Goal: Task Accomplishment & Management: Use online tool/utility

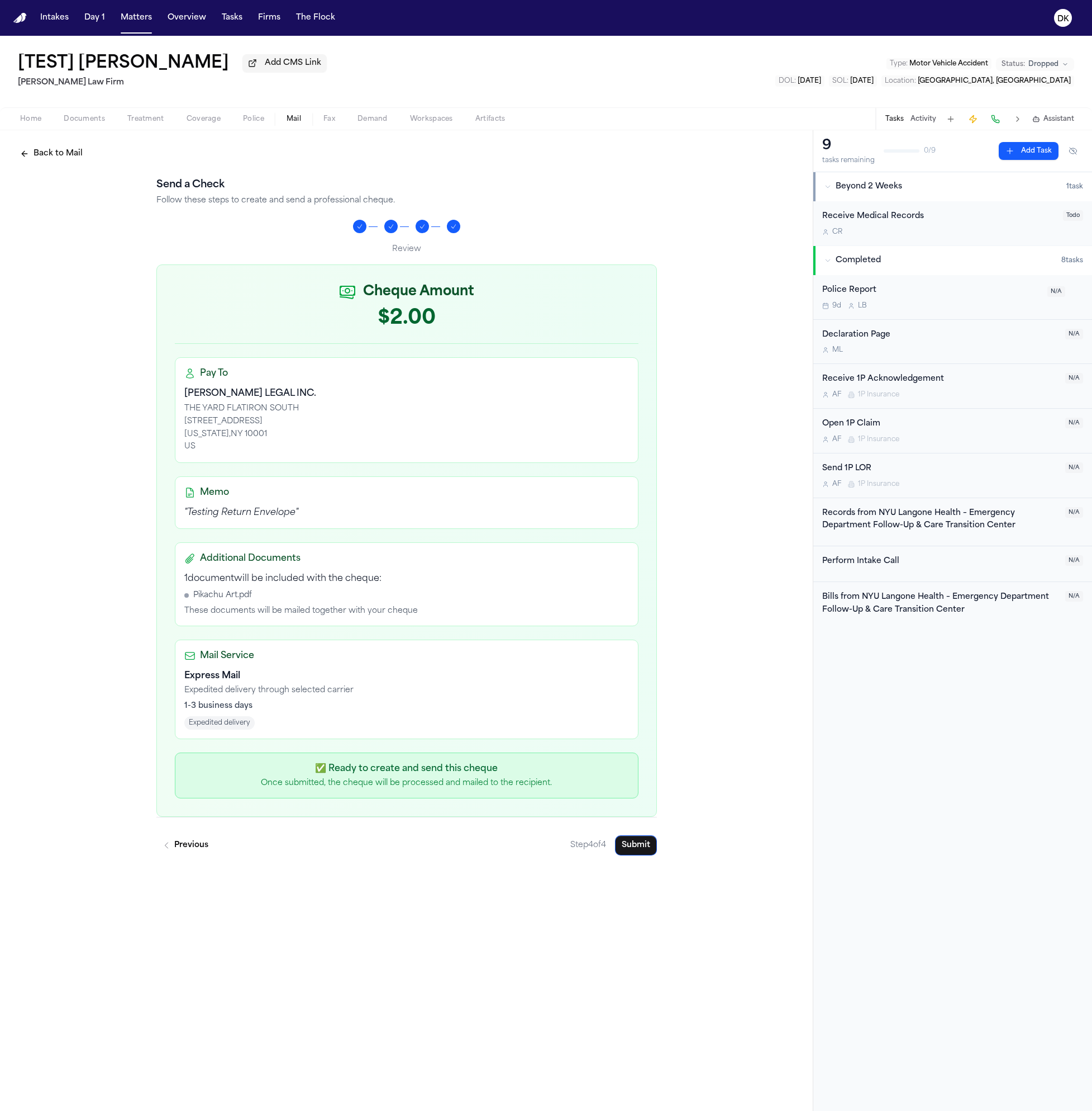
click at [369, 900] on div "Back to Mail Send a Check Follow these steps to create and send a professional …" at bounding box center [406, 621] width 813 height 980
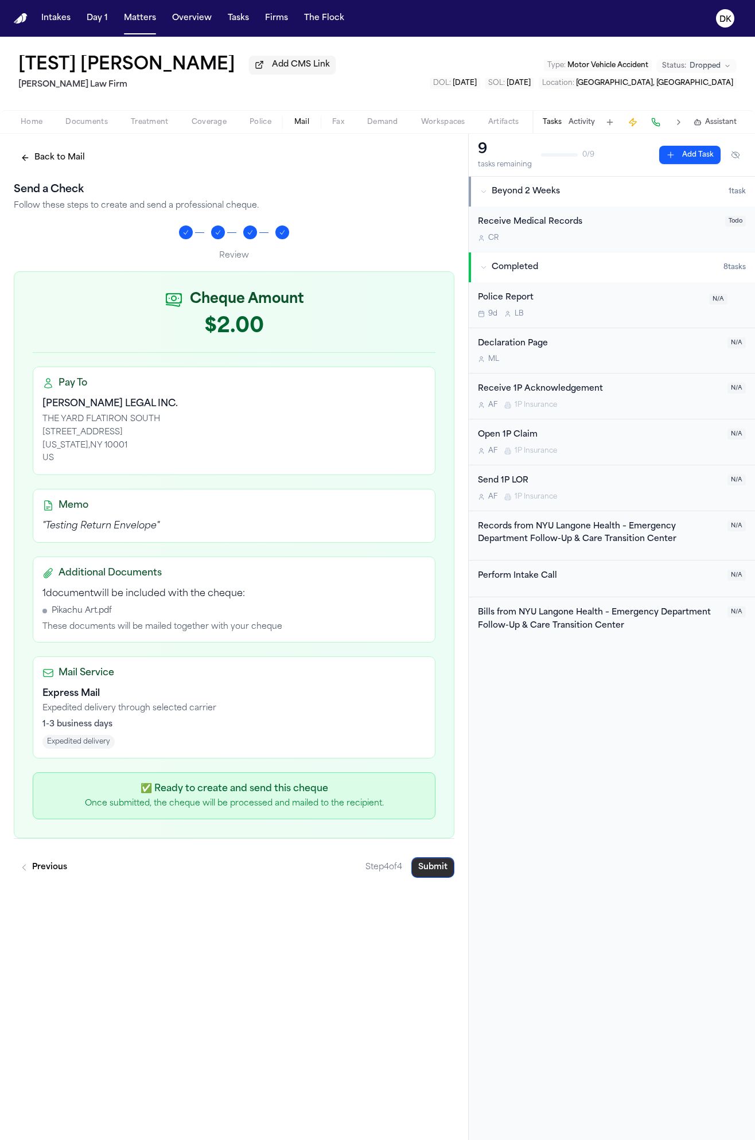
click at [431, 870] on button "Submit" at bounding box center [432, 867] width 43 height 21
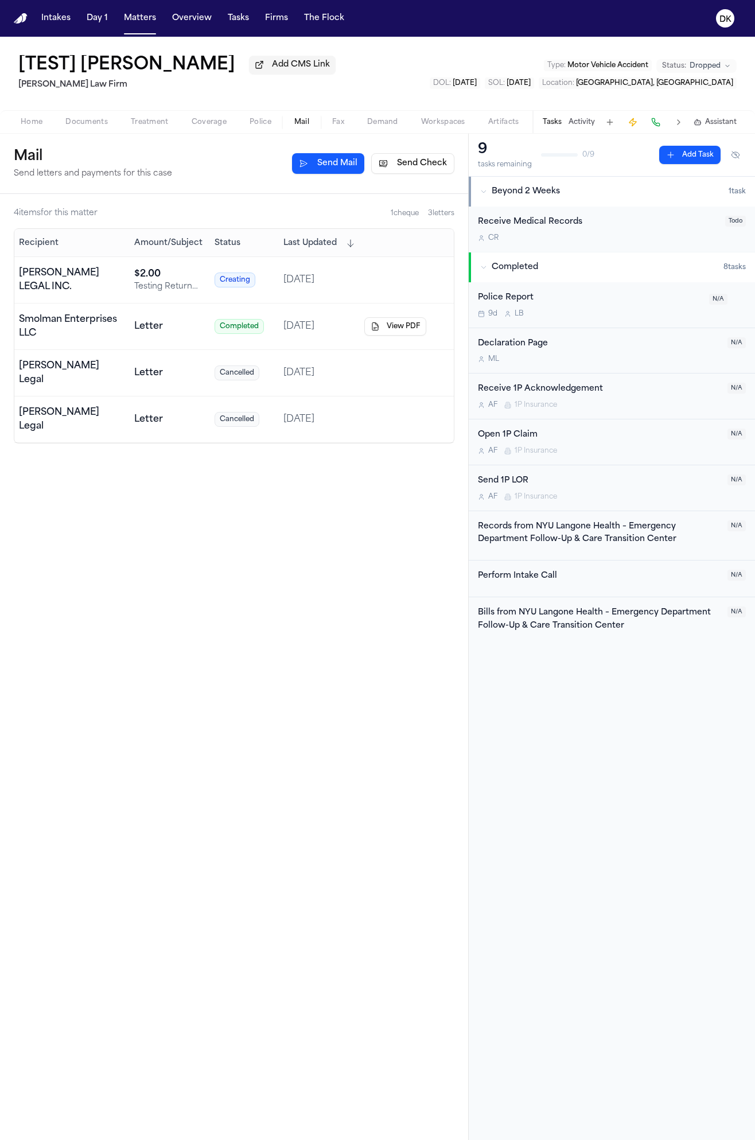
click at [260, 291] on td "Creating" at bounding box center [244, 280] width 69 height 46
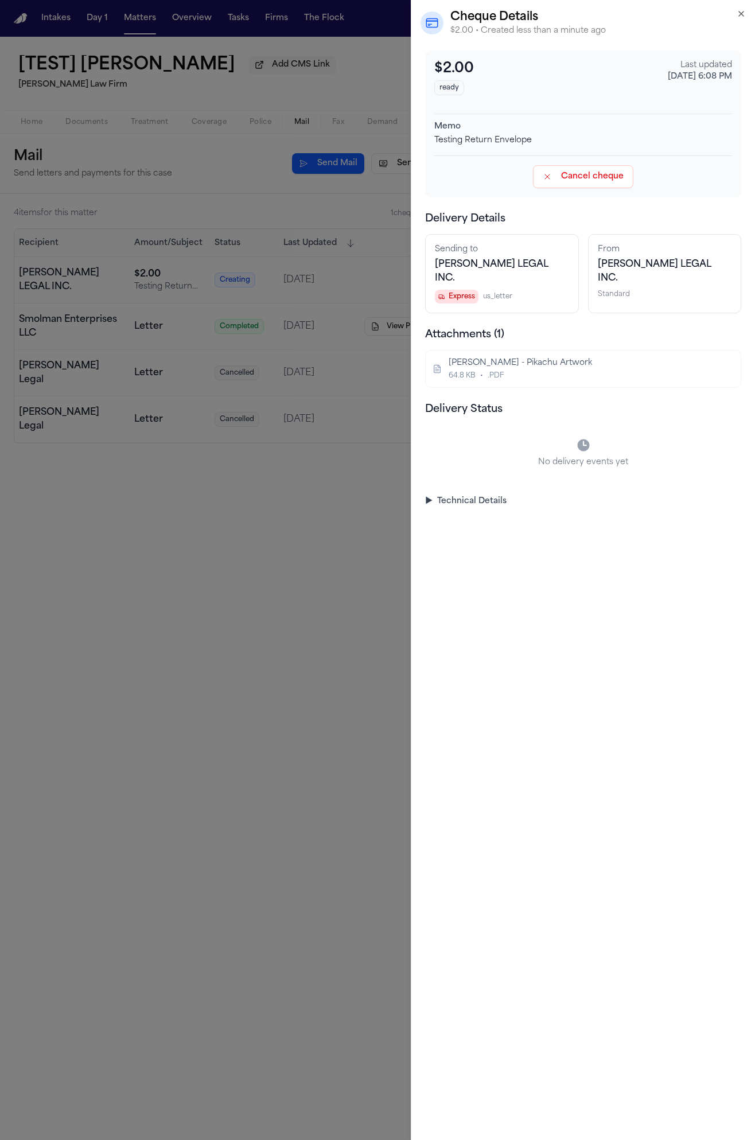
click at [579, 181] on button "Cancel cheque" at bounding box center [583, 176] width 100 height 23
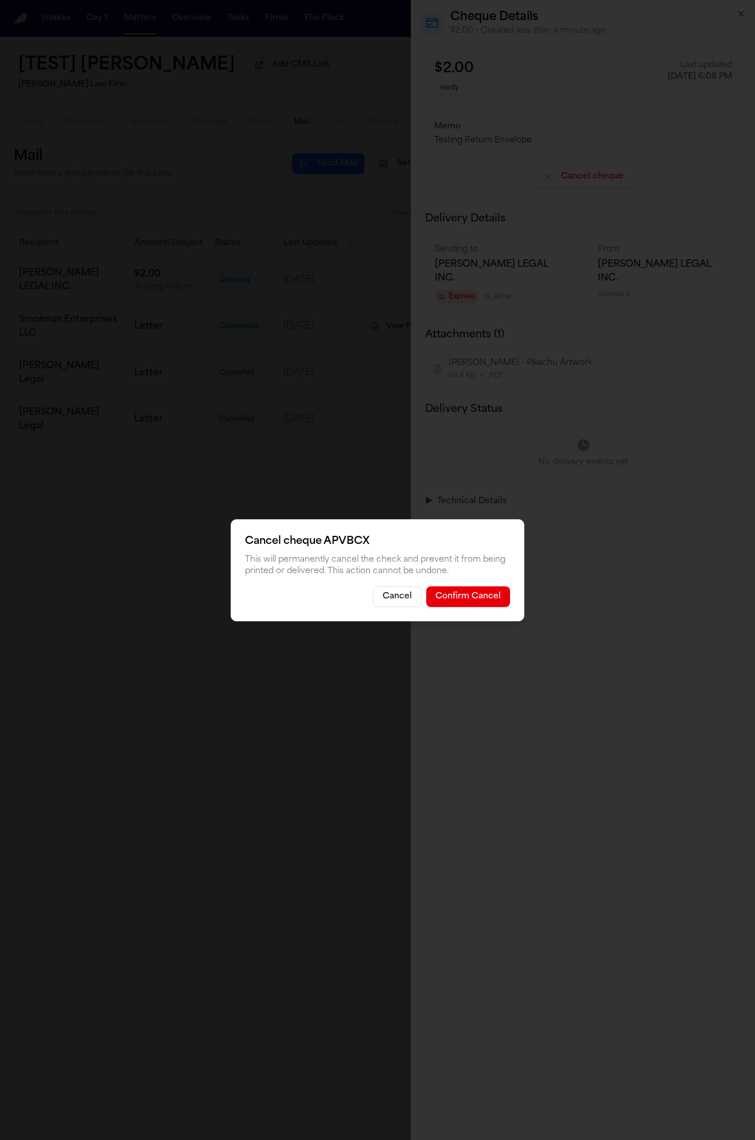
click at [485, 591] on button "Confirm Cancel" at bounding box center [468, 596] width 84 height 21
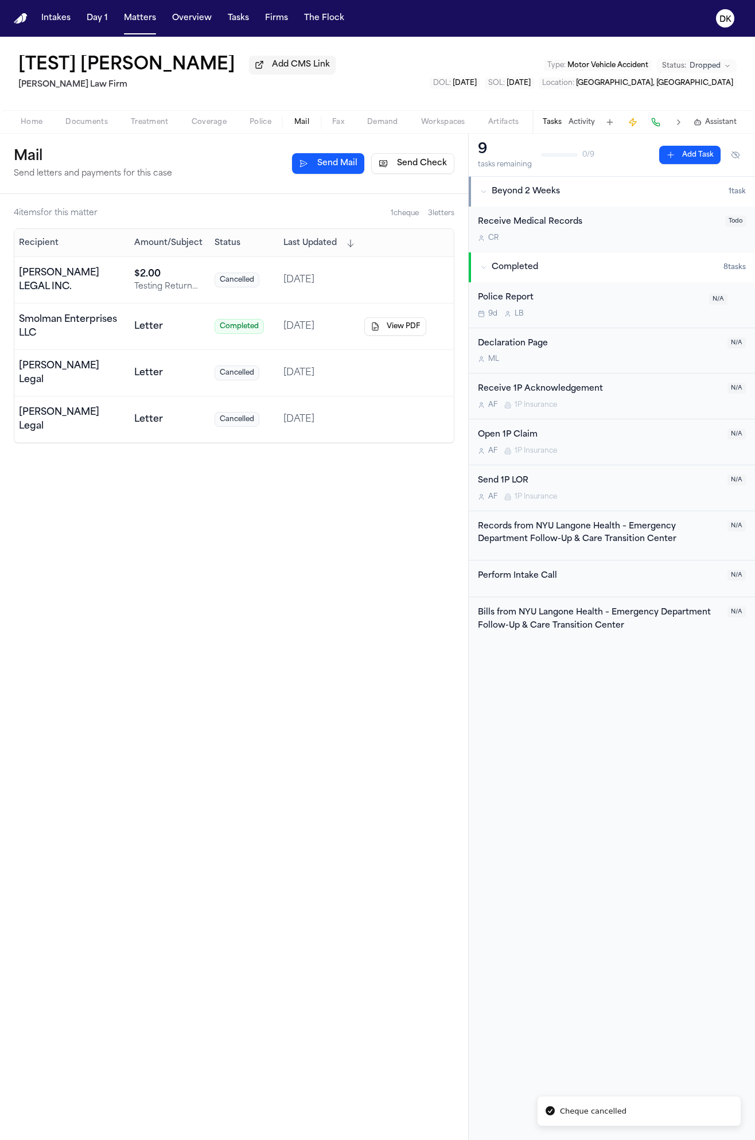
click at [259, 746] on div "4 item s for this matter 1 cheque 3 letter s Recipient Amount/Subject Status La…" at bounding box center [234, 667] width 468 height 946
click at [422, 508] on div "4 item s for this matter 1 cheque 3 letter s Recipient Amount/Subject Status La…" at bounding box center [234, 667] width 468 height 946
click at [170, 828] on div "4 item s for this matter 1 cheque 3 letter s Recipient Amount/Subject Status La…" at bounding box center [234, 667] width 468 height 946
click at [322, 159] on button "Send Mail" at bounding box center [328, 163] width 72 height 21
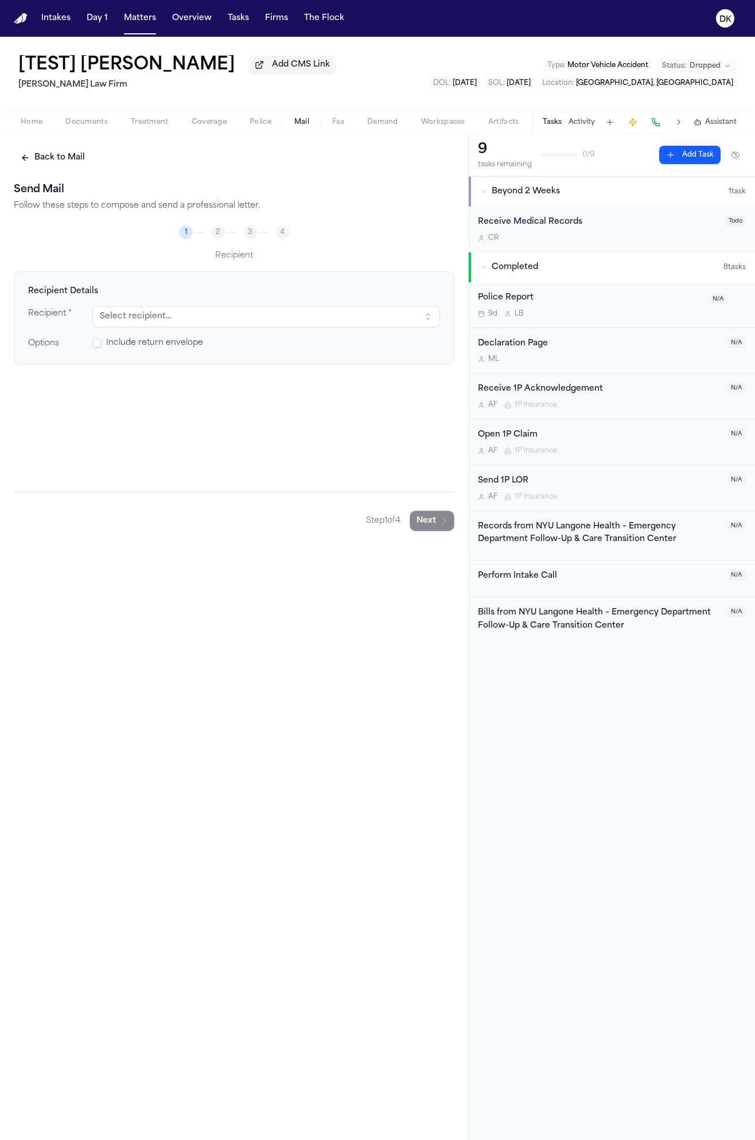
click at [239, 322] on button "Select recipient..." at bounding box center [266, 316] width 348 height 21
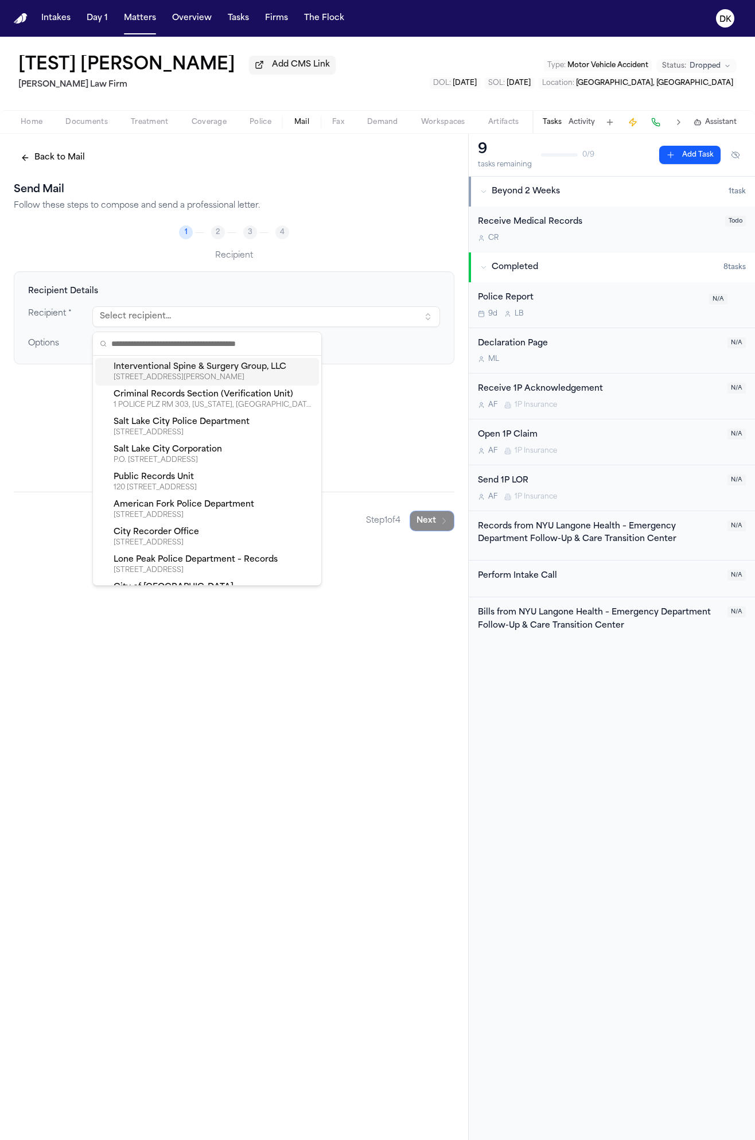
click at [247, 189] on h2 "Send Mail" at bounding box center [234, 190] width 441 height 16
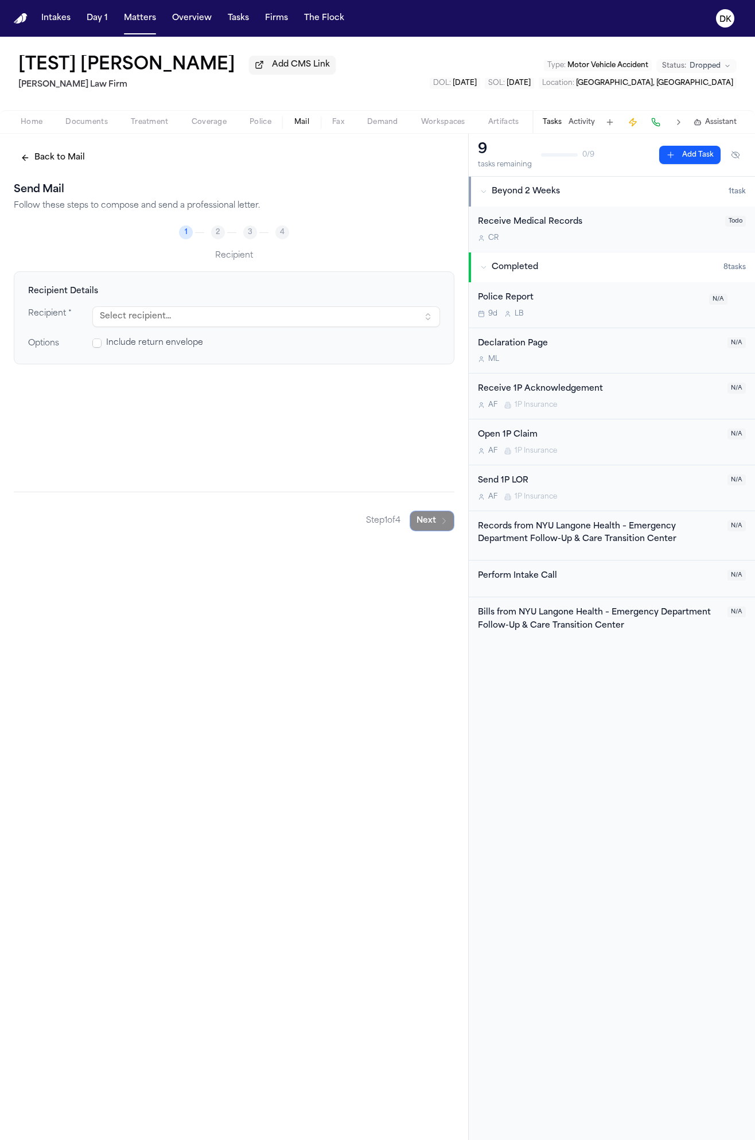
click at [80, 166] on button "Back to Mail" at bounding box center [53, 157] width 78 height 21
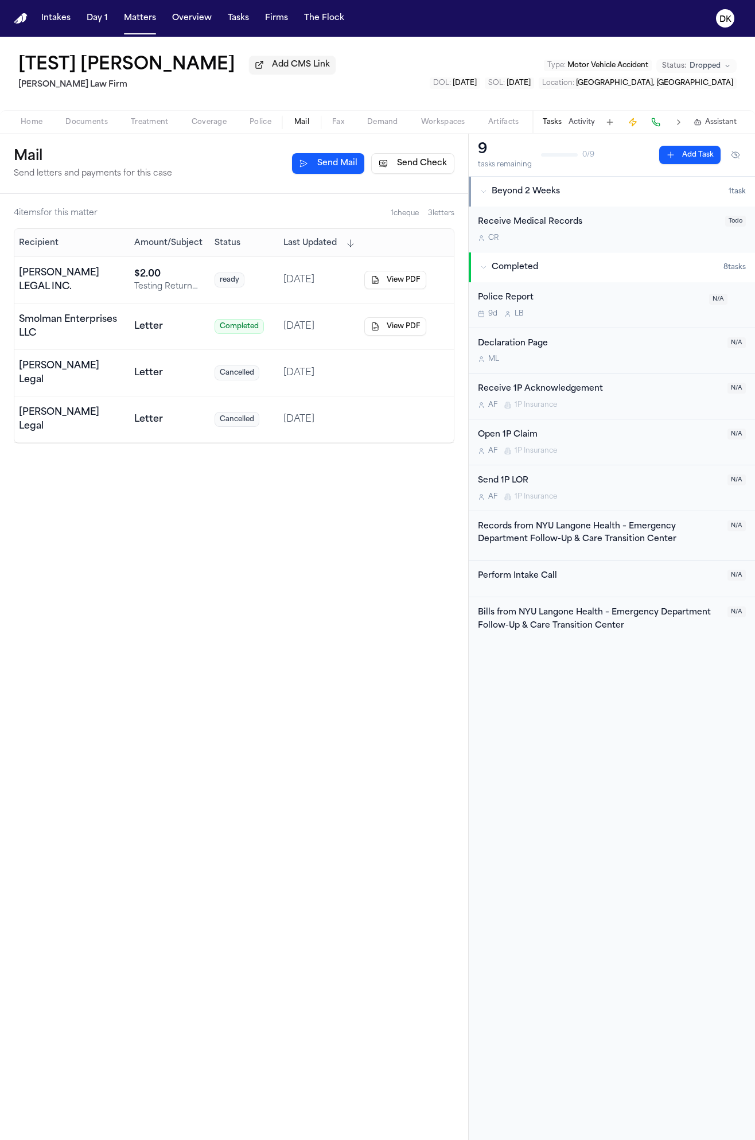
click at [281, 281] on td "[DATE]" at bounding box center [319, 280] width 81 height 46
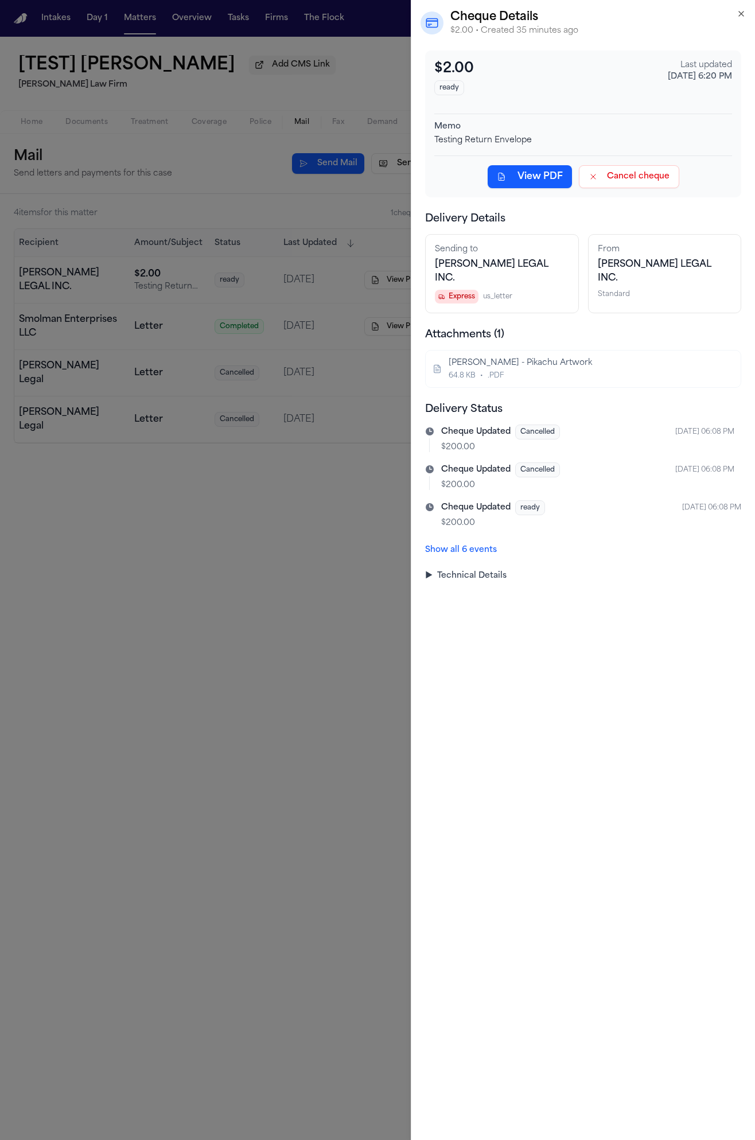
click at [628, 184] on button "Cancel cheque" at bounding box center [629, 176] width 100 height 23
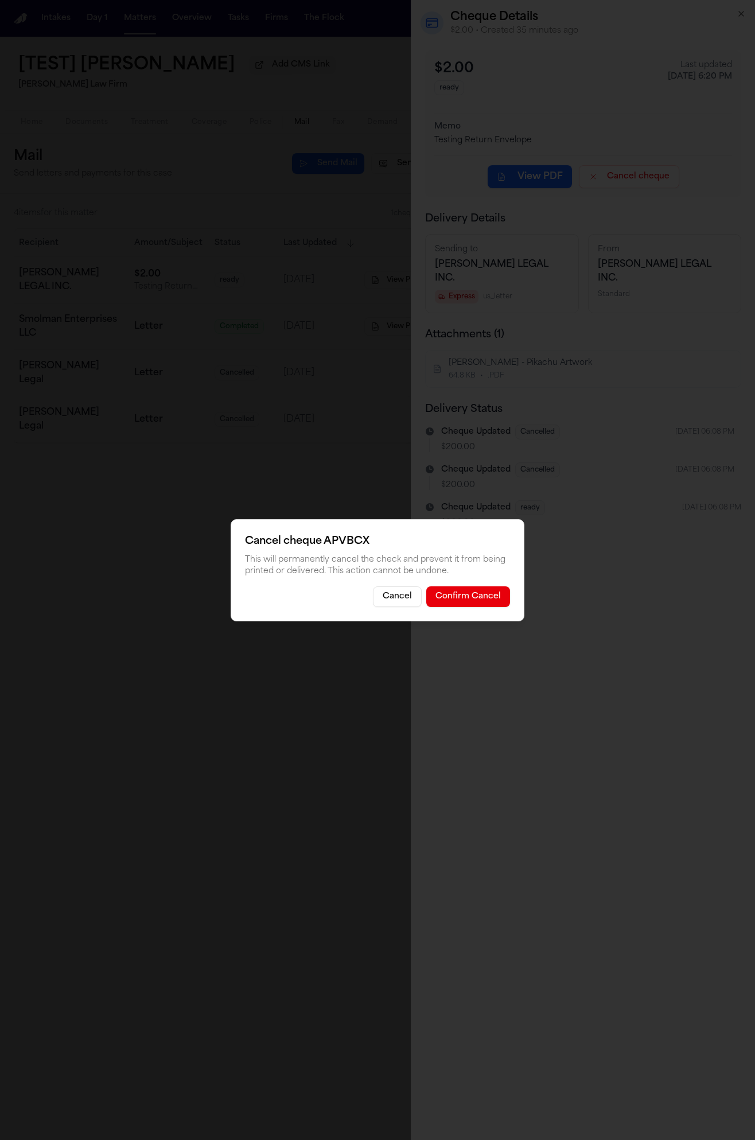
click at [488, 599] on button "Confirm Cancel" at bounding box center [468, 596] width 84 height 21
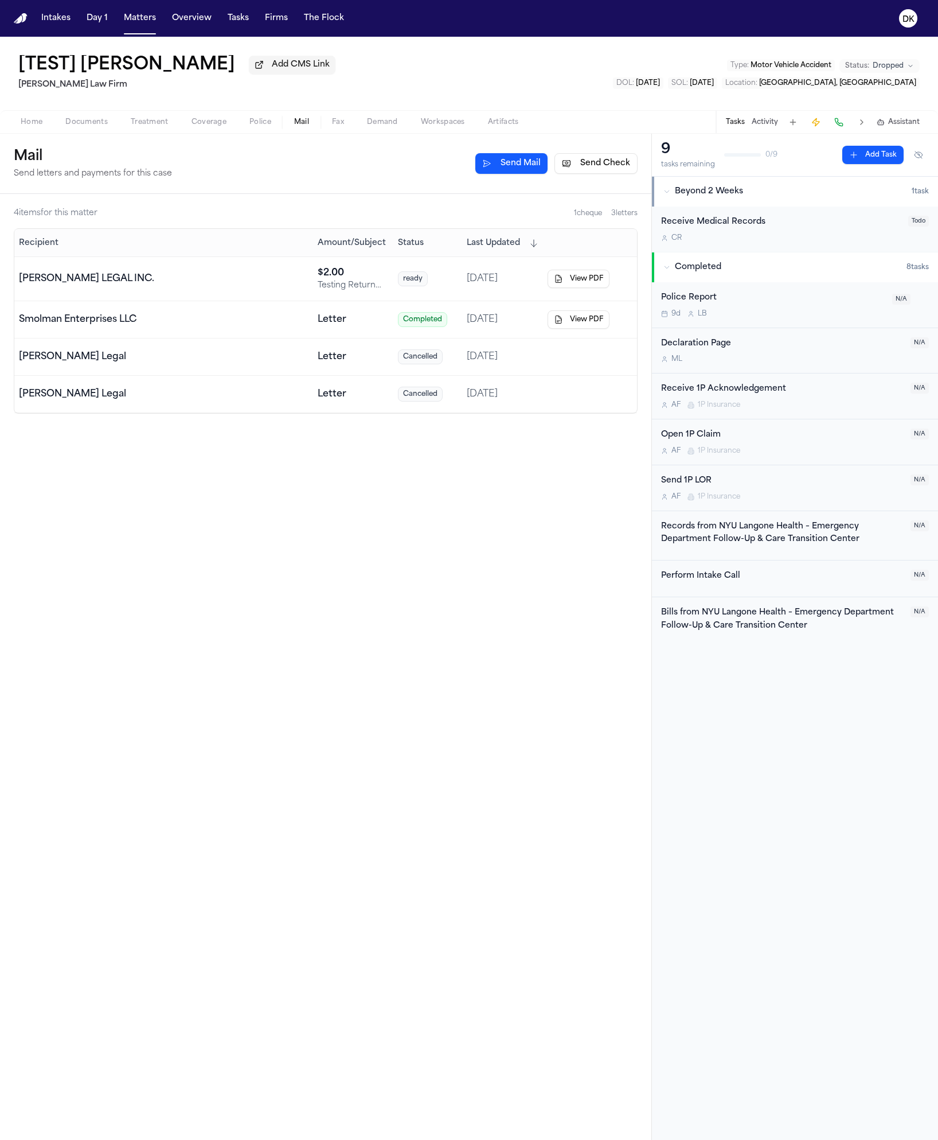
click at [278, 303] on td "Smolman Enterprises LLC" at bounding box center [163, 319] width 299 height 37
click at [264, 282] on div "[PERSON_NAME] LEGAL INC." at bounding box center [164, 279] width 290 height 14
click at [220, 358] on div "[PERSON_NAME] Legal" at bounding box center [164, 357] width 290 height 14
click at [251, 273] on td "[PERSON_NAME] LEGAL INC." at bounding box center [163, 279] width 299 height 44
click at [299, 279] on div "[PERSON_NAME] LEGAL INC." at bounding box center [164, 279] width 290 height 14
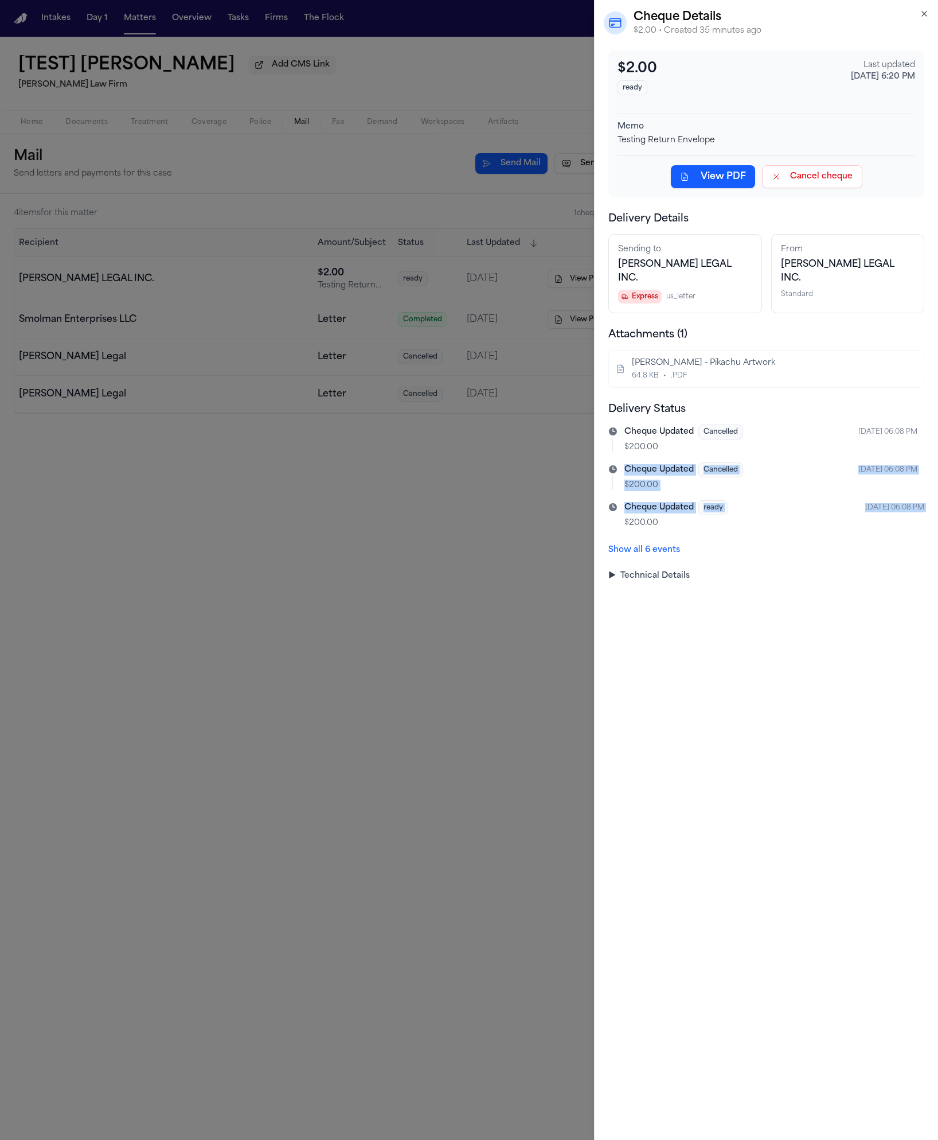
drag, startPoint x: 689, startPoint y: 503, endPoint x: 748, endPoint y: 441, distance: 86.0
click at [748, 441] on div "Cheque Updated Cancelled Sep 11, 2025, 06:08 PM $200.00 Cheque Updated Cancelle…" at bounding box center [767, 490] width 316 height 132
click at [716, 517] on p "$200.00" at bounding box center [775, 522] width 300 height 11
drag, startPoint x: 745, startPoint y: 508, endPoint x: 625, endPoint y: 428, distance: 143.8
click at [625, 427] on div "Cheque Updated Cancelled Sep 11, 2025, 06:08 PM $200.00 Cheque Updated Cancelle…" at bounding box center [767, 490] width 316 height 132
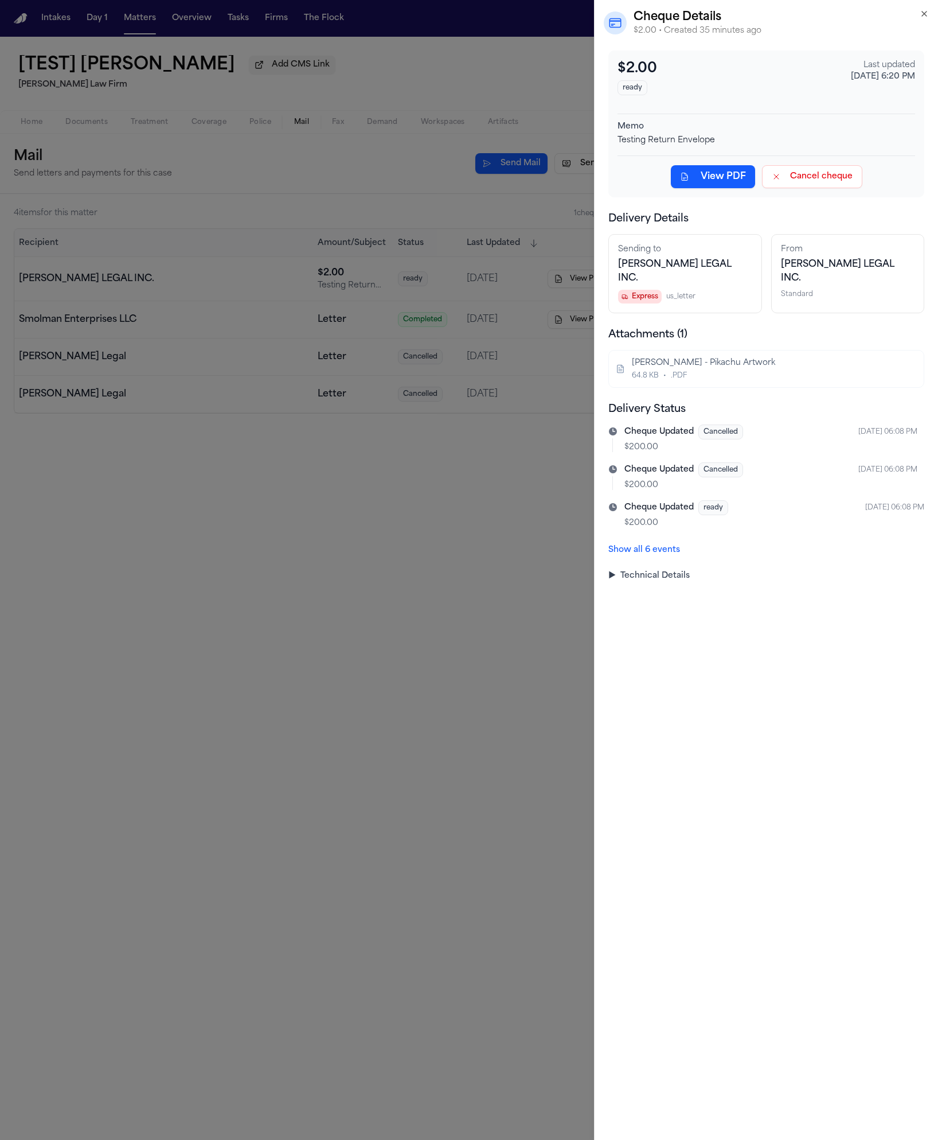
click at [781, 520] on div "Cheque Updated Cancelled Sep 11, 2025, 06:08 PM $200.00 Cheque Updated Cancelle…" at bounding box center [767, 490] width 316 height 132
click at [706, 480] on p "$200.00" at bounding box center [771, 485] width 293 height 11
click at [708, 538] on div "Show all 6 events" at bounding box center [767, 547] width 316 height 18
click at [664, 544] on div "$2.00 ready Last updated Sep 11, 2025, 6:20 PM Memo Testing Return Envelope Vie…" at bounding box center [767, 315] width 316 height 531
click at [665, 544] on button "Show all 6 events" at bounding box center [645, 549] width 72 height 11
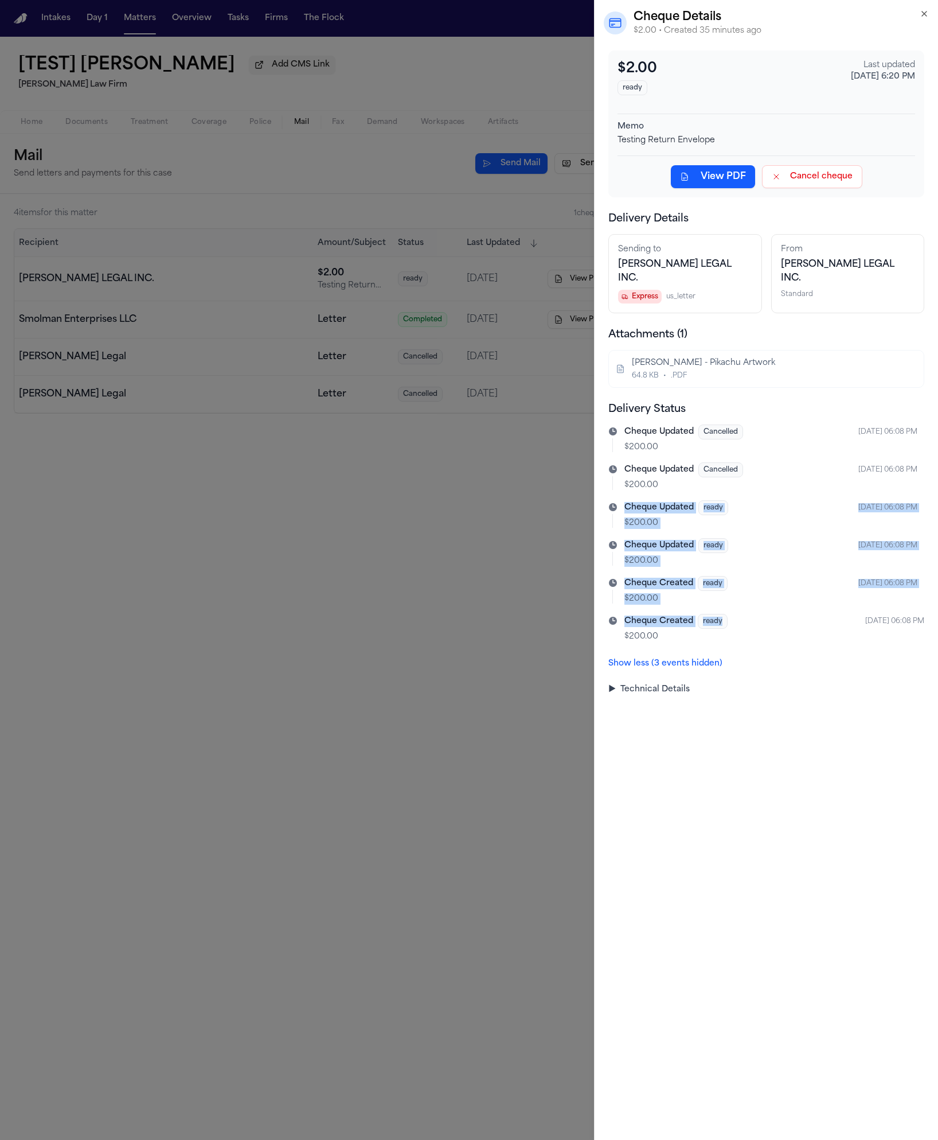
drag, startPoint x: 760, startPoint y: 606, endPoint x: 618, endPoint y: 482, distance: 188.2
click at [618, 482] on div "Cheque Updated Cancelled Sep 11, 2025, 06:08 PM $200.00 Cheque Updated Cancelle…" at bounding box center [767, 547] width 316 height 246
click at [762, 521] on div "Cheque Updated Cancelled Sep 11, 2025, 06:08 PM $200.00 Cheque Updated Cancelle…" at bounding box center [767, 547] width 316 height 246
click at [743, 442] on p "$200.00" at bounding box center [771, 447] width 293 height 11
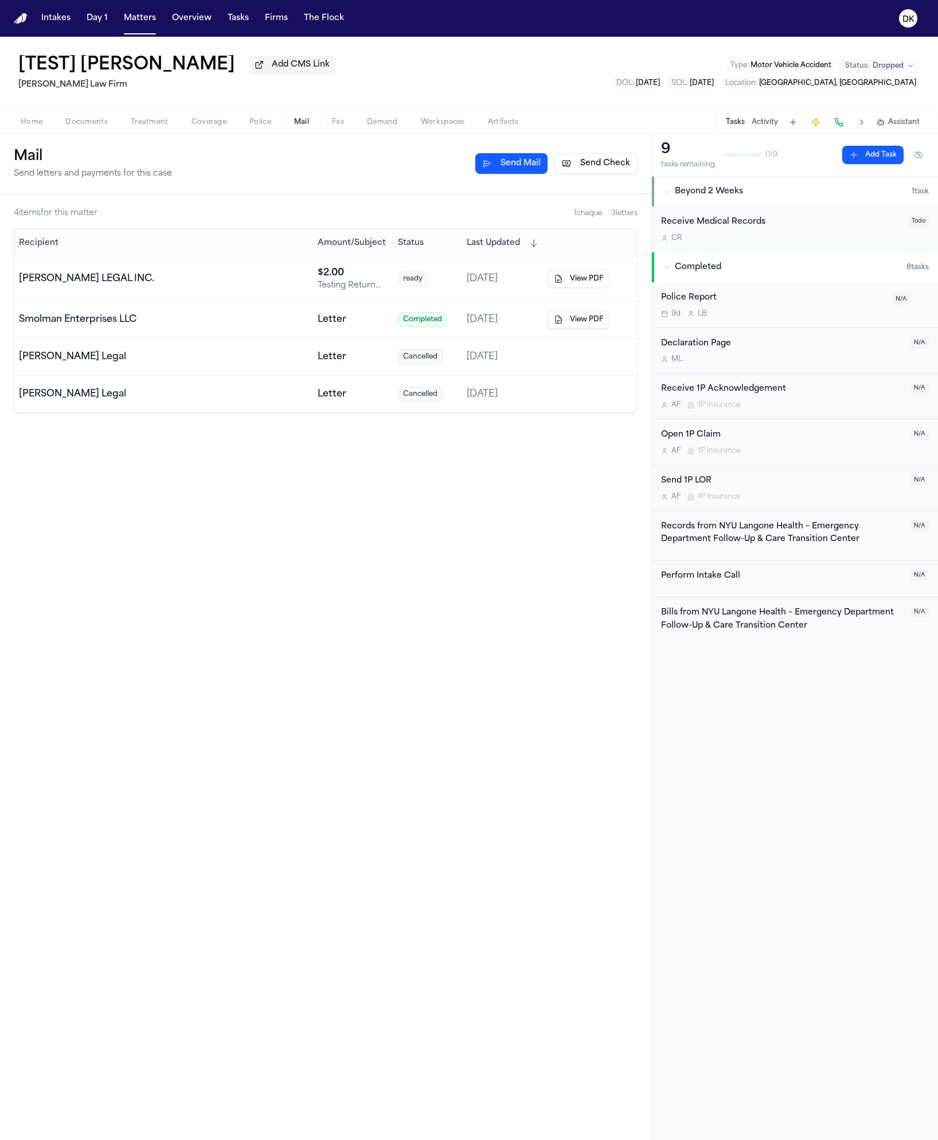
click at [590, 165] on button "Send Check" at bounding box center [596, 163] width 83 height 21
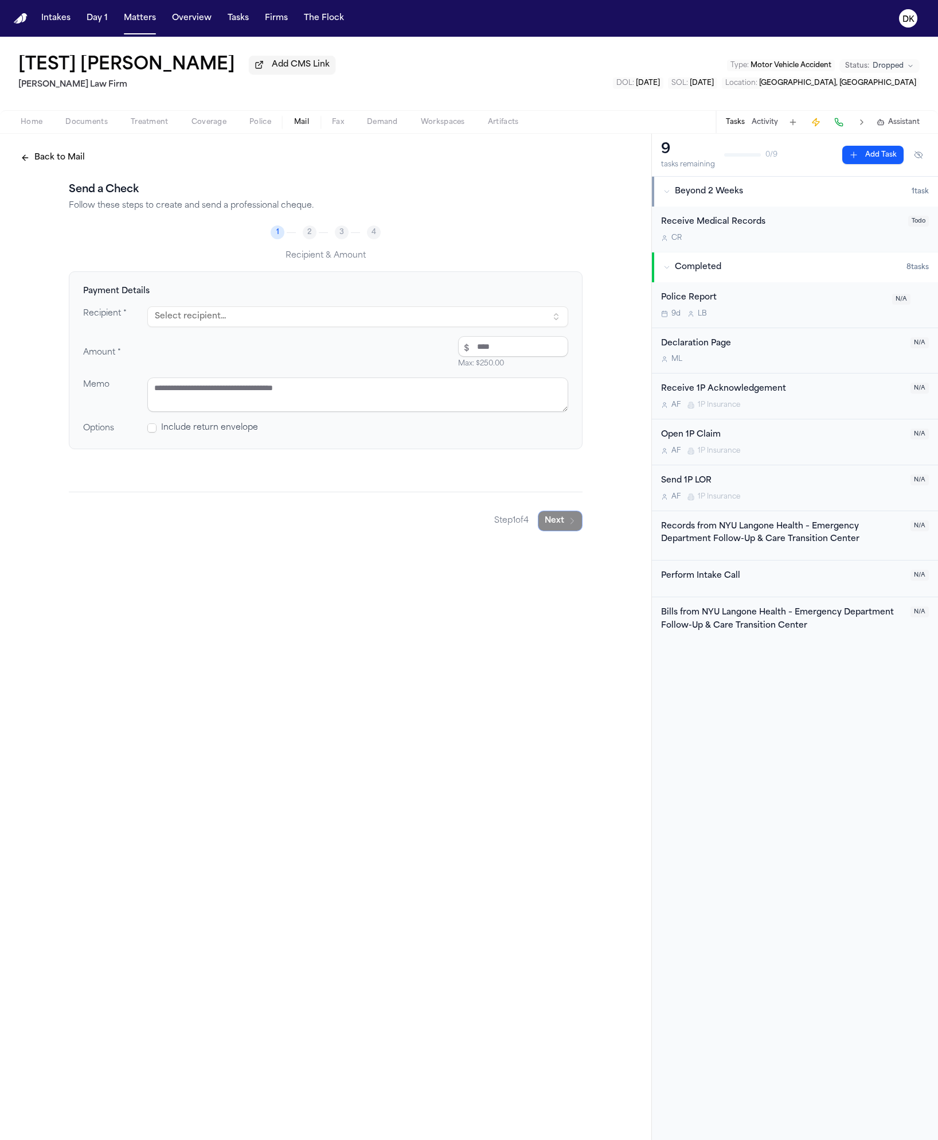
click at [402, 327] on button "Select recipient..." at bounding box center [357, 316] width 421 height 21
type input "***"
click at [260, 394] on div "Dea n Keinan (Finch Legal)" at bounding box center [269, 394] width 201 height 11
click at [473, 356] on input "number" at bounding box center [513, 346] width 110 height 21
type input "****"
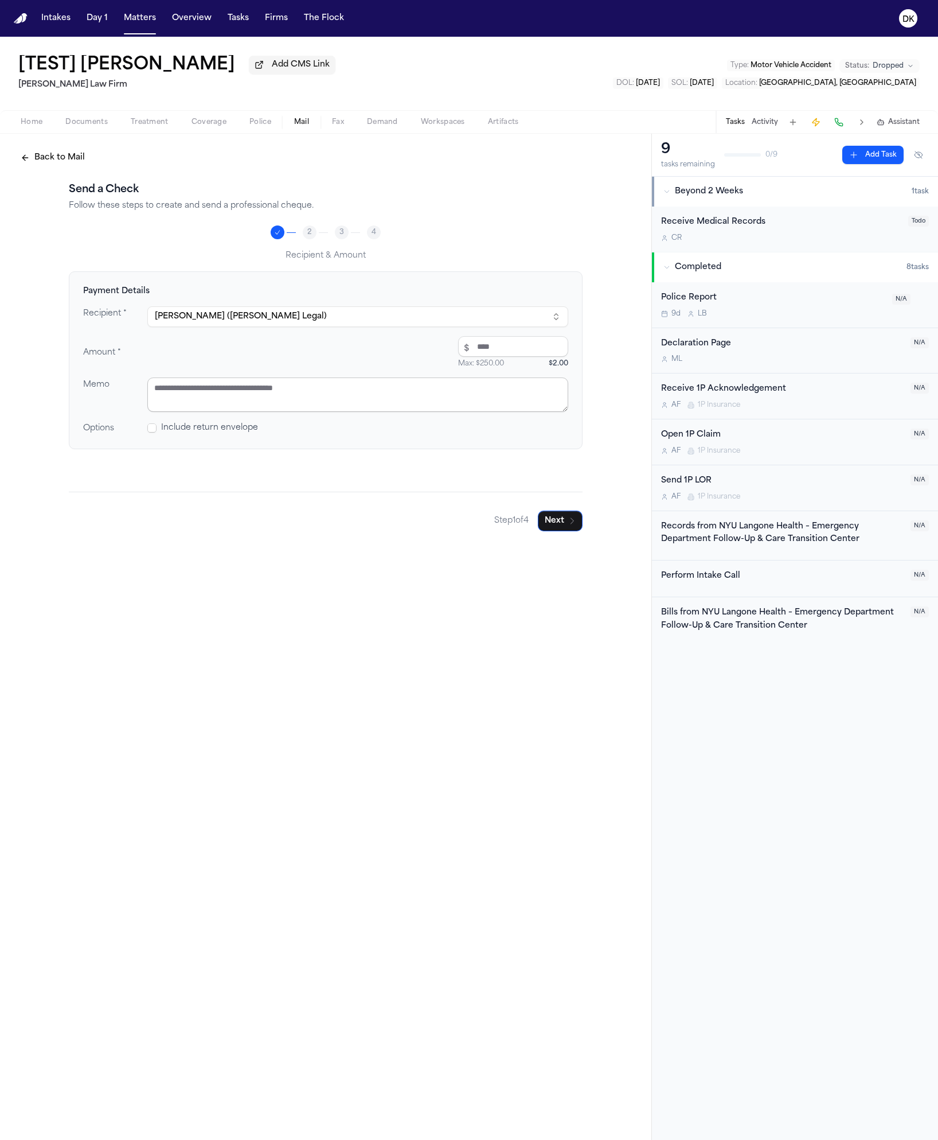
click at [413, 407] on textarea at bounding box center [357, 394] width 421 height 34
type textarea "****"
click at [151, 427] on span at bounding box center [151, 427] width 9 height 9
click at [570, 517] on button "Next" at bounding box center [560, 521] width 45 height 21
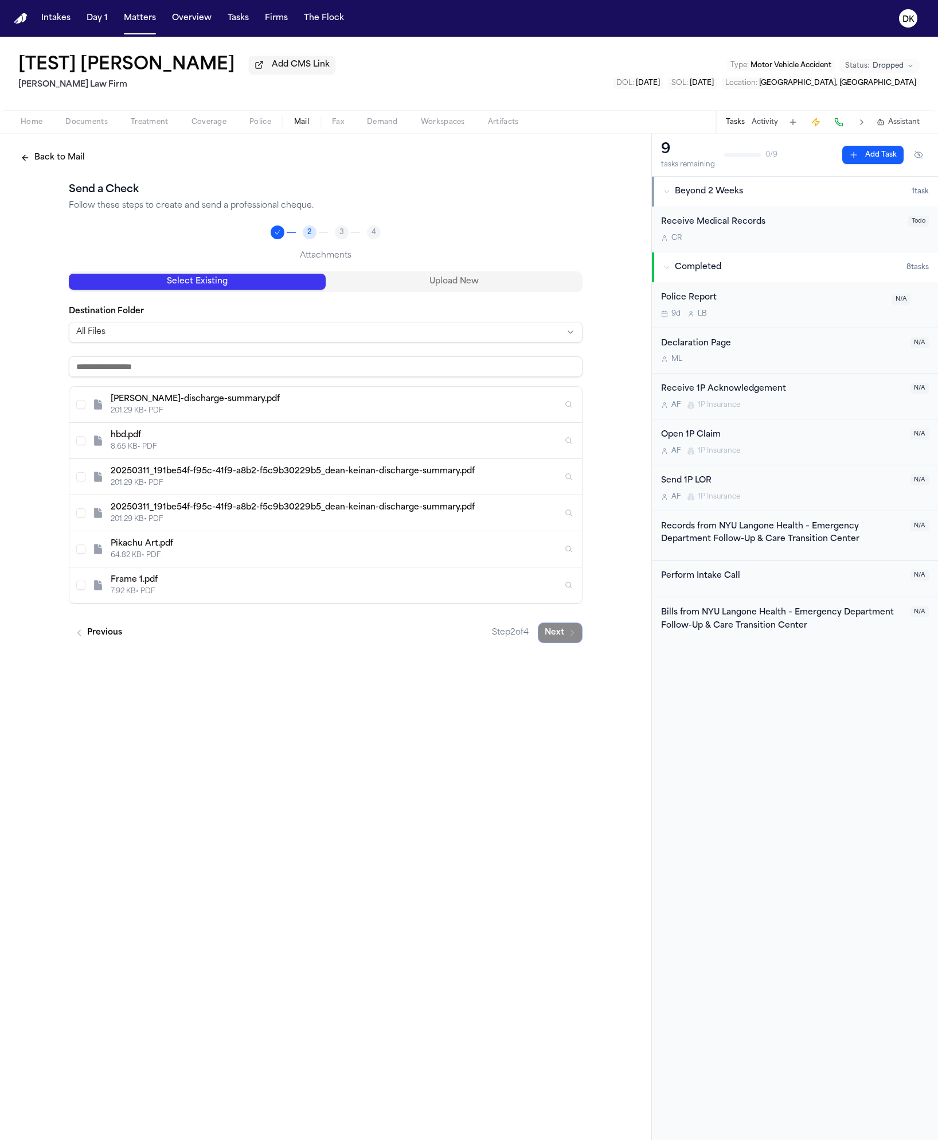
click at [83, 550] on button "Select D. Keinan - Pikachu Artwork" at bounding box center [80, 548] width 9 height 9
click at [566, 698] on button "Next" at bounding box center [560, 694] width 45 height 21
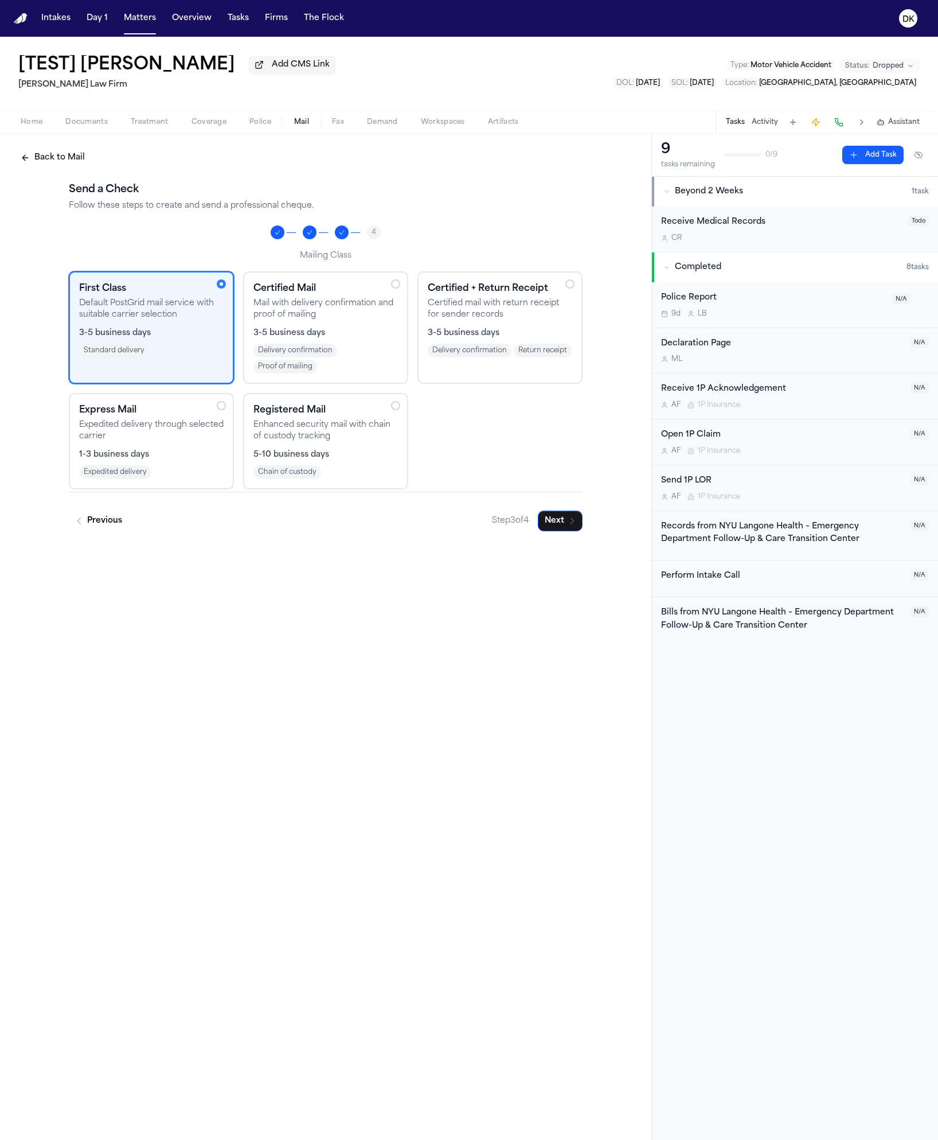
click at [158, 465] on div "1-3 business days Expedited delivery" at bounding box center [151, 464] width 145 height 30
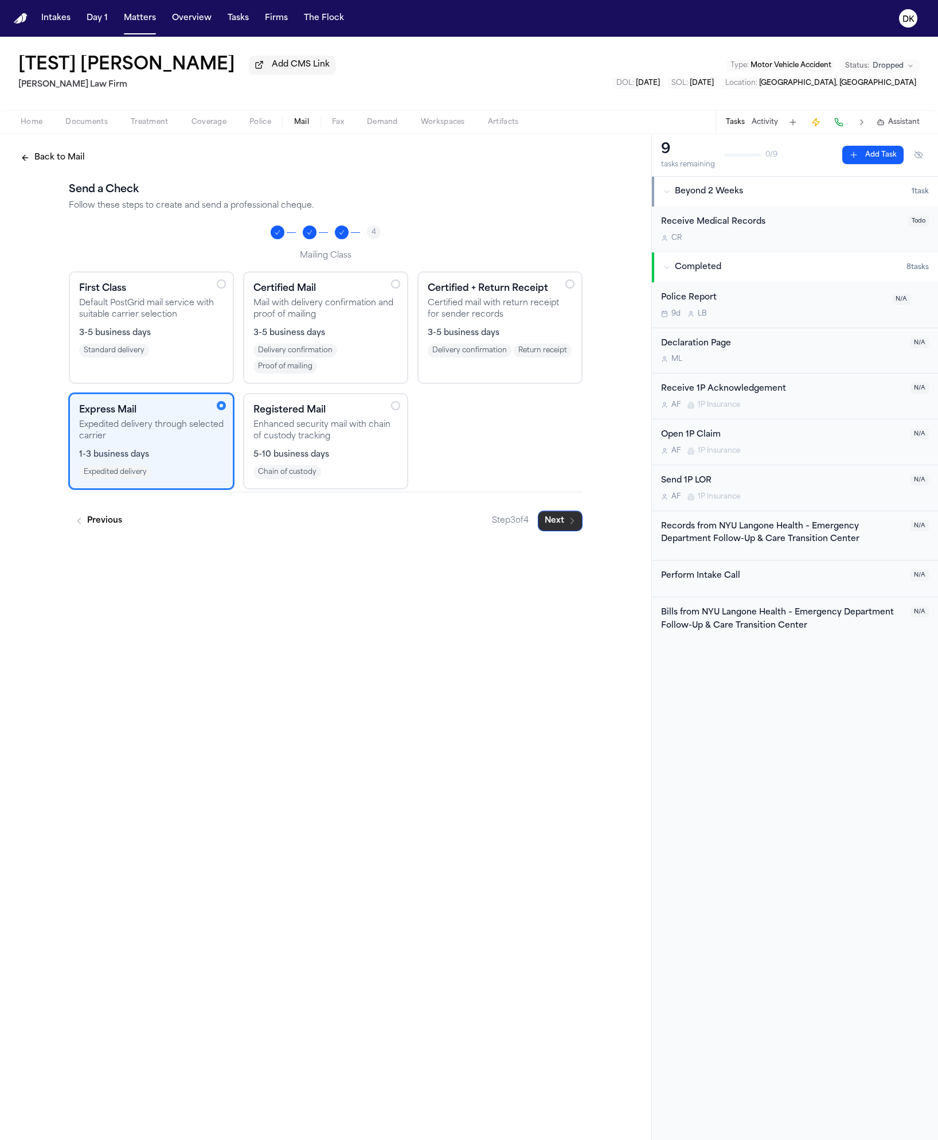
click at [573, 513] on button "Next" at bounding box center [560, 521] width 45 height 21
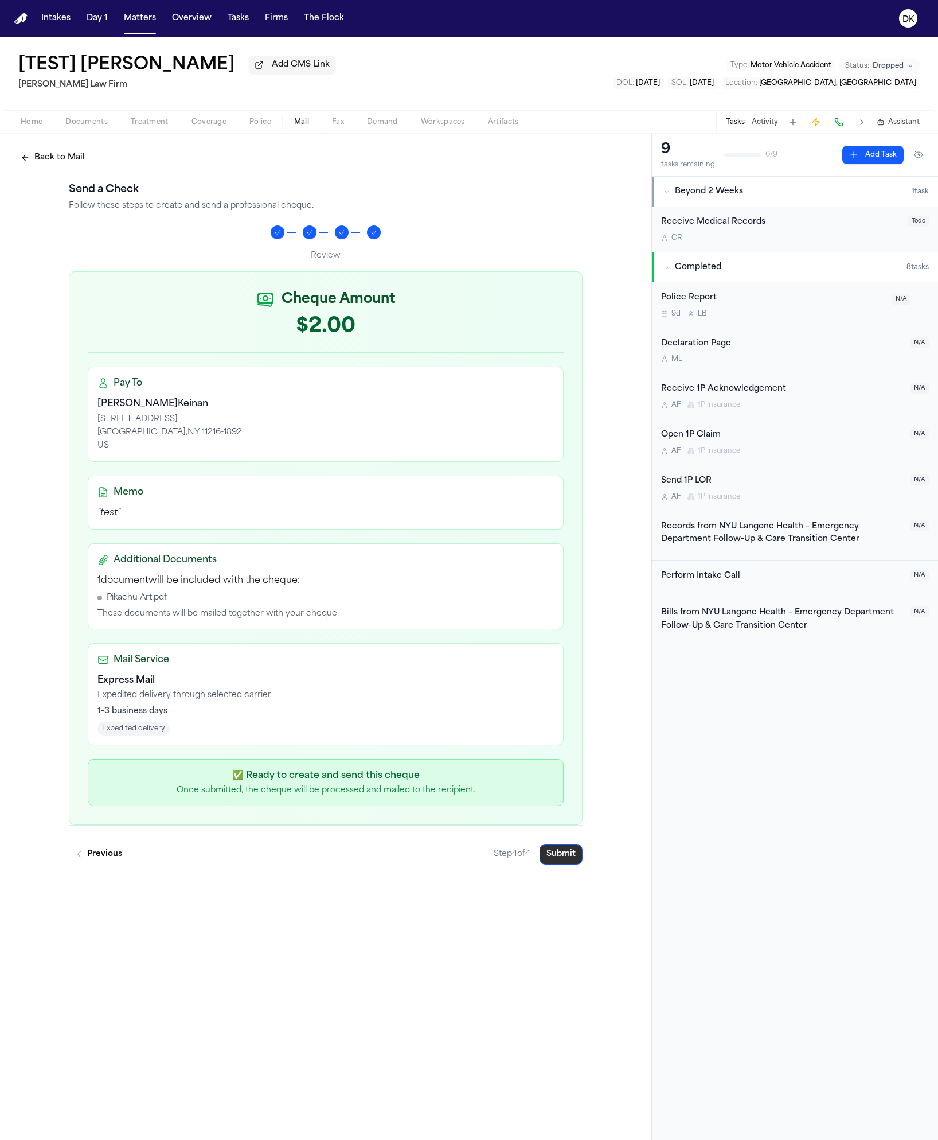
click at [568, 856] on button "Submit" at bounding box center [561, 854] width 43 height 21
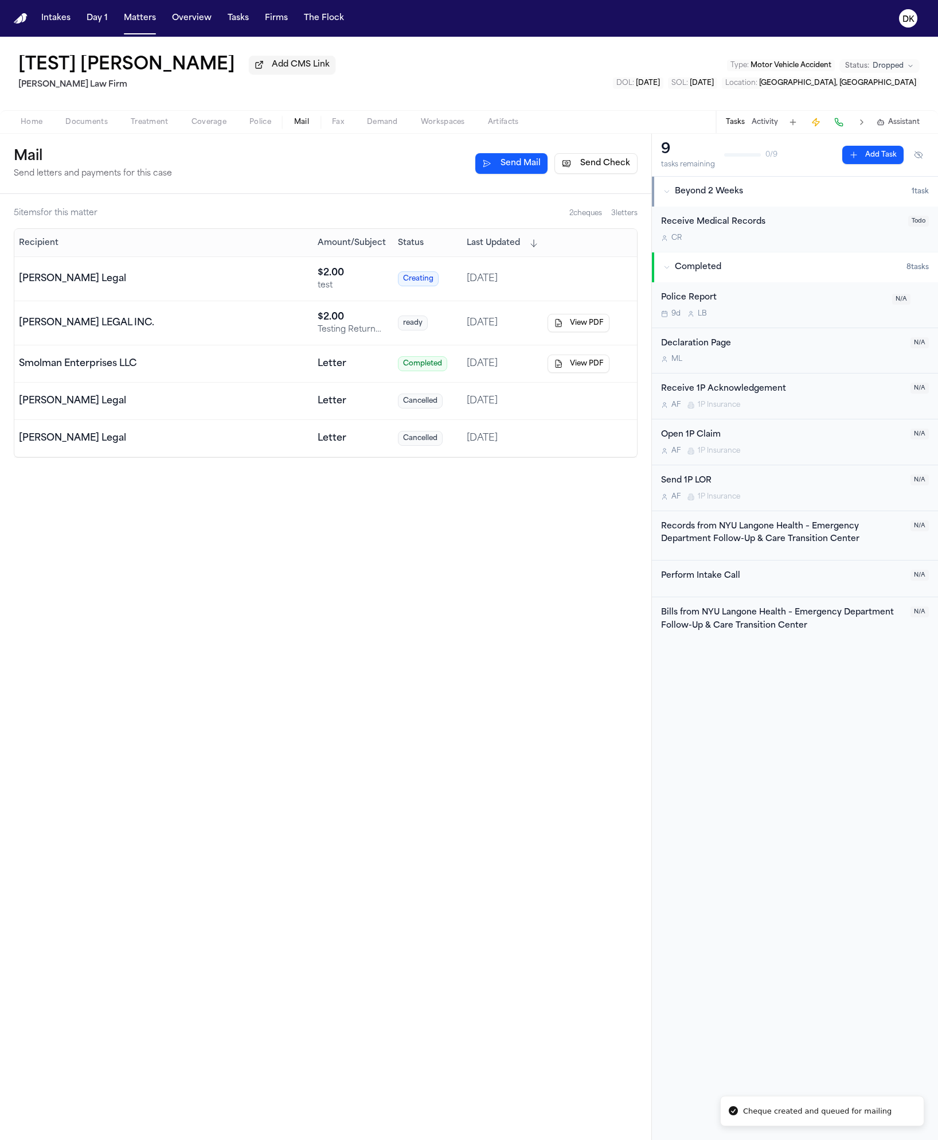
click at [232, 272] on td "[PERSON_NAME] Legal" at bounding box center [163, 279] width 299 height 44
click at [201, 296] on td "[PERSON_NAME] Legal" at bounding box center [163, 279] width 299 height 44
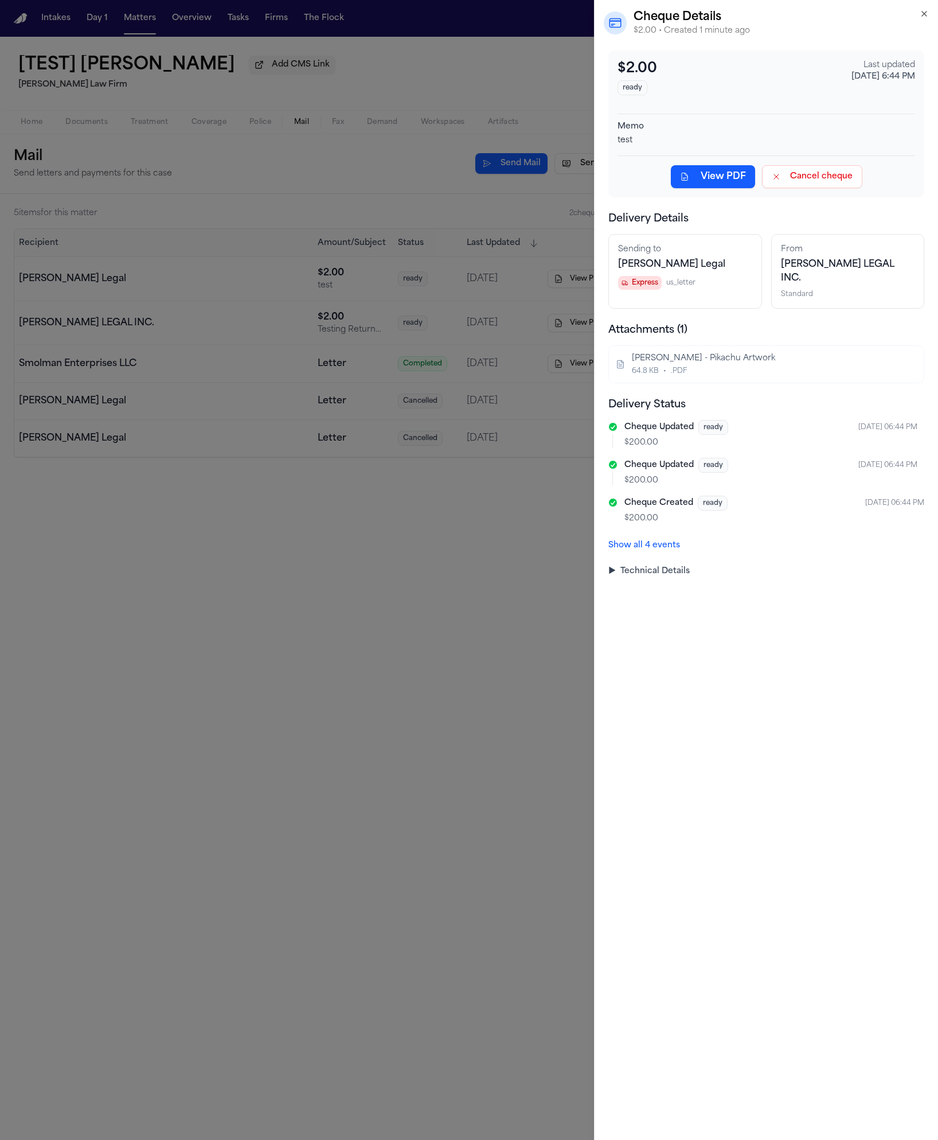
click at [828, 174] on button "Cancel cheque" at bounding box center [812, 176] width 100 height 23
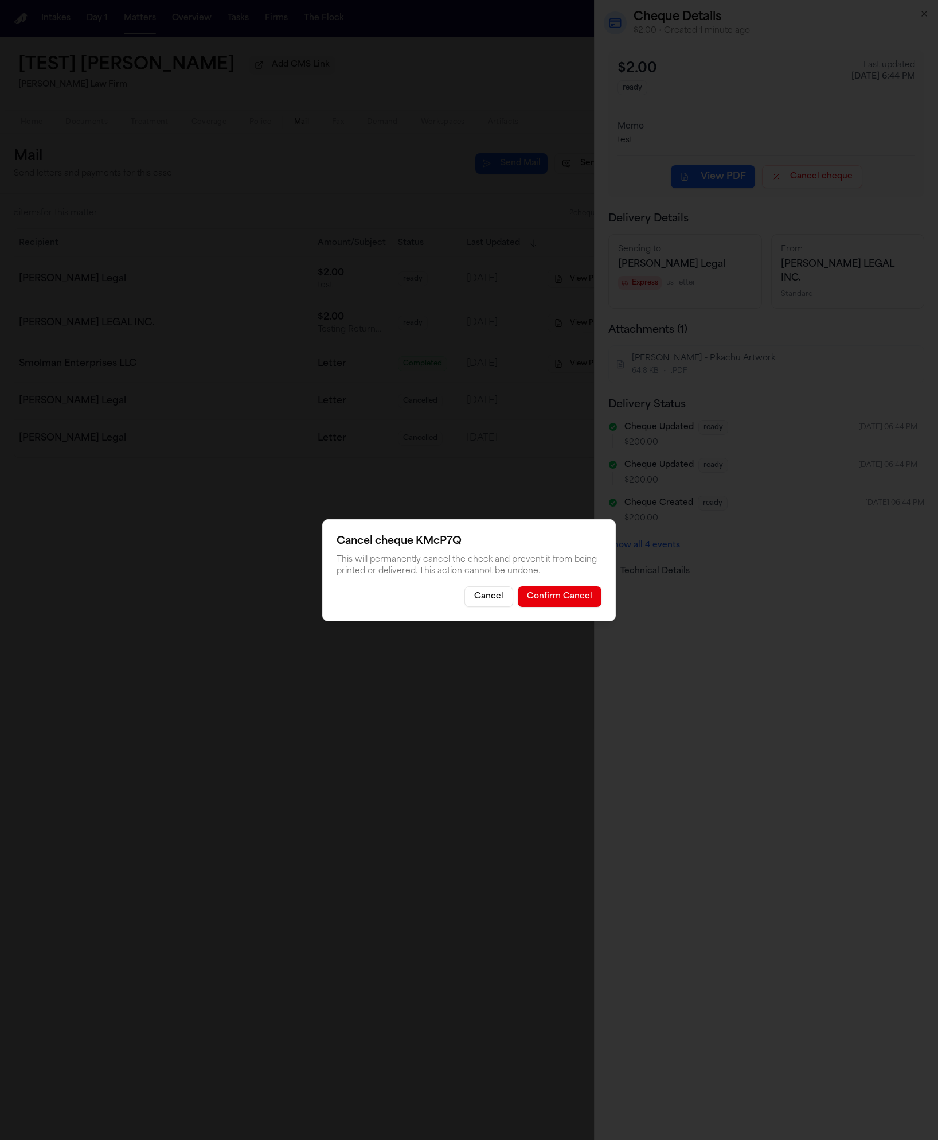
click at [562, 597] on button "Confirm Cancel" at bounding box center [560, 596] width 84 height 21
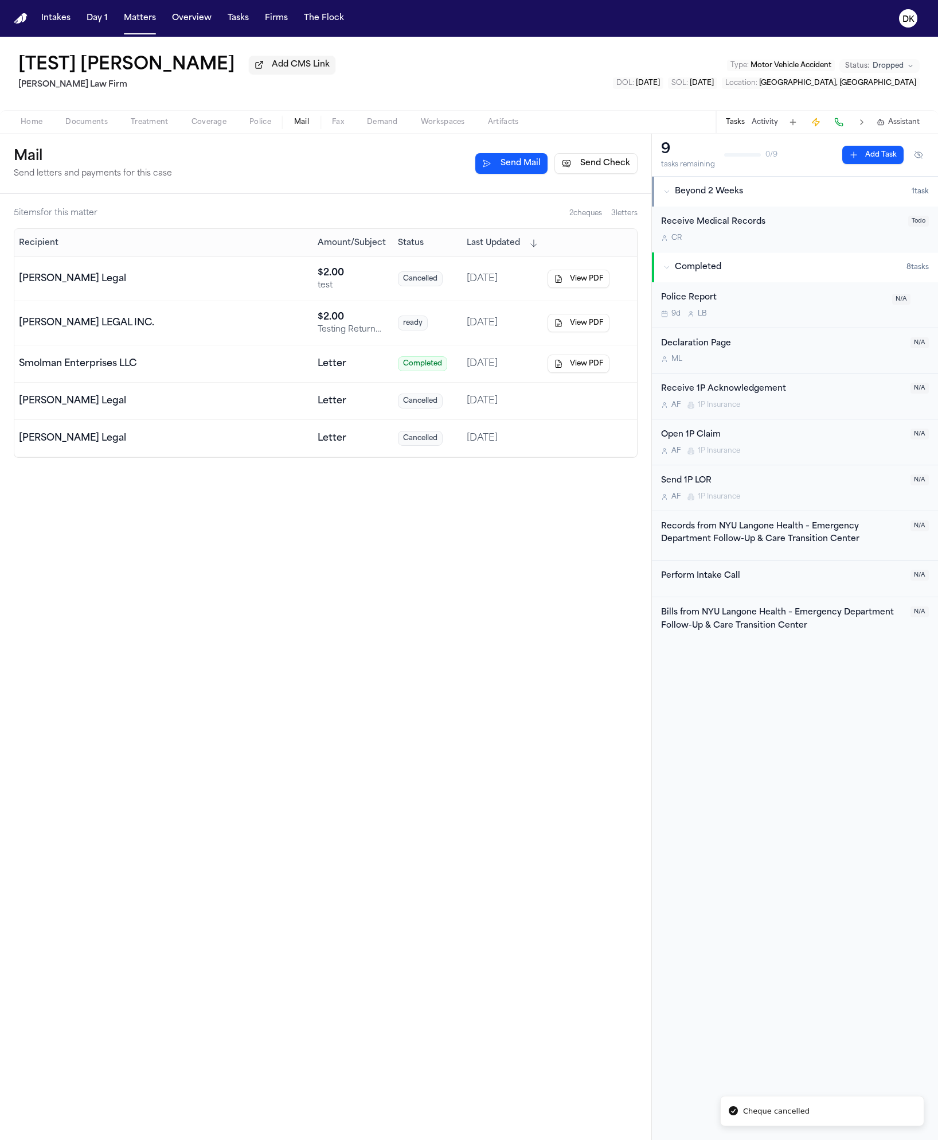
click at [501, 607] on div "5 item s for this matter 2 cheque s 3 letter s Recipient Amount/Subject Status …" at bounding box center [326, 667] width 652 height 946
click at [247, 277] on div "[PERSON_NAME] Legal" at bounding box center [164, 279] width 290 height 14
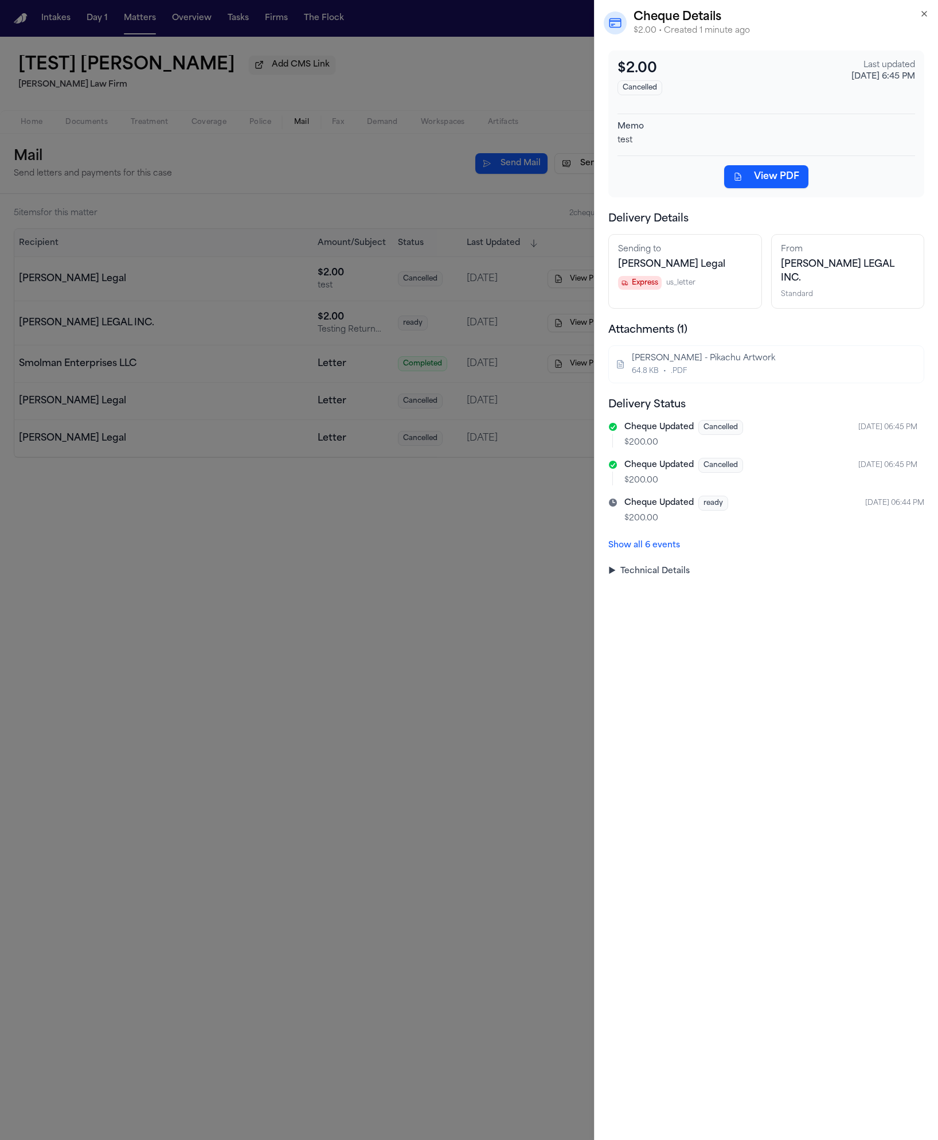
click at [665, 286] on div "Express us_letter" at bounding box center [685, 283] width 134 height 14
click at [668, 276] on div "Express us_letter" at bounding box center [685, 283] width 134 height 14
